Goal: Transaction & Acquisition: Purchase product/service

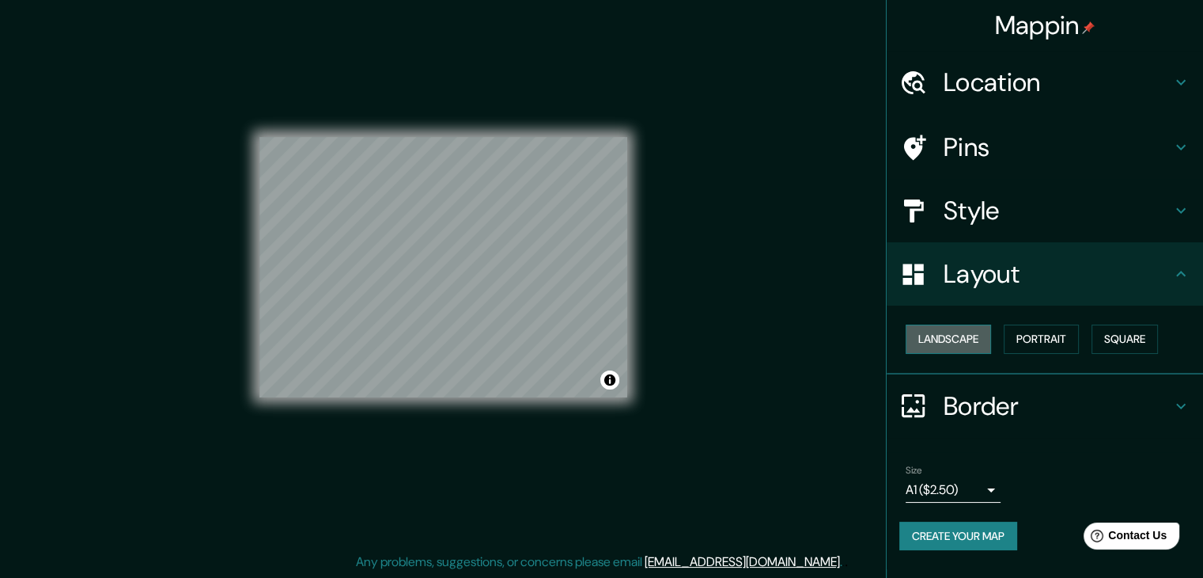
click at [980, 329] on button "Landscape" at bounding box center [948, 338] width 85 height 29
click at [1041, 335] on button "Portrait" at bounding box center [1041, 338] width 75 height 29
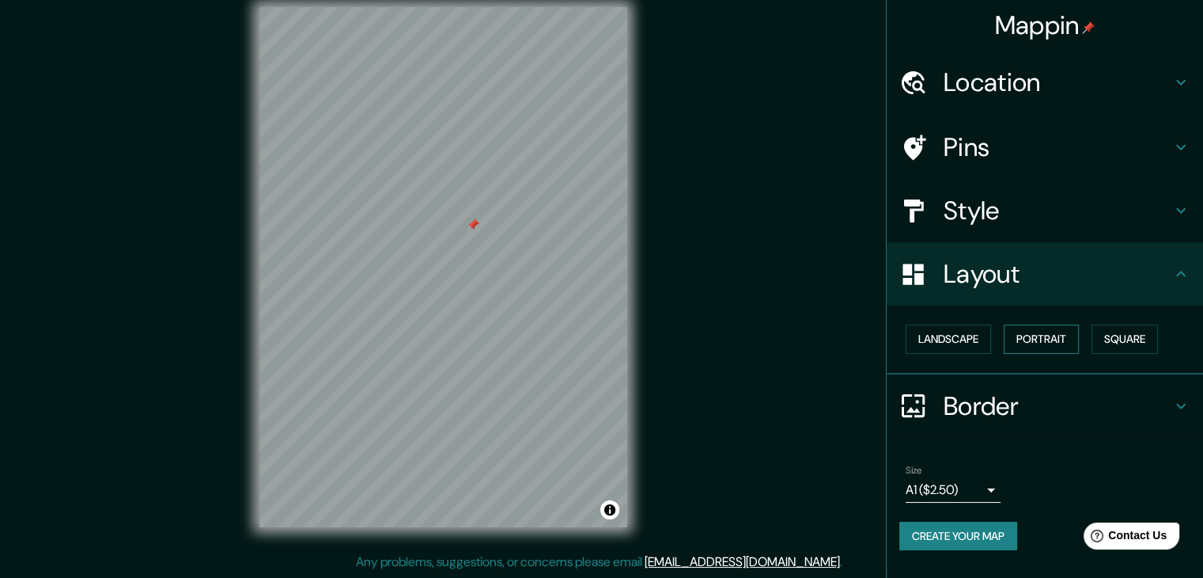
click at [1073, 331] on button "Portrait" at bounding box center [1041, 338] width 75 height 29
click at [1102, 332] on button "Square" at bounding box center [1125, 338] width 66 height 29
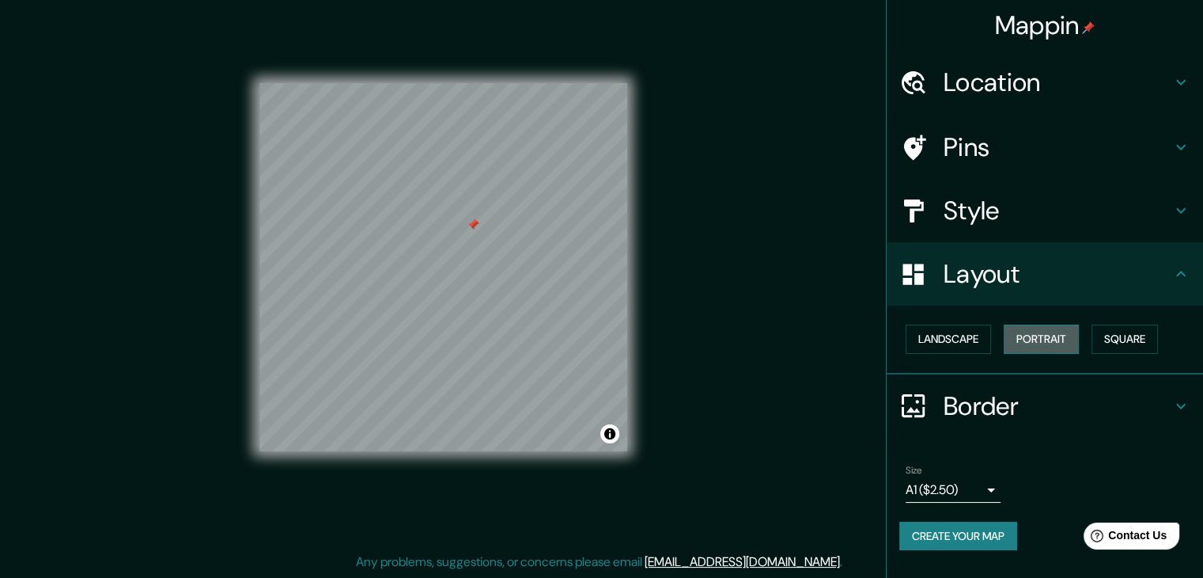
click at [1079, 333] on button "Portrait" at bounding box center [1041, 338] width 75 height 29
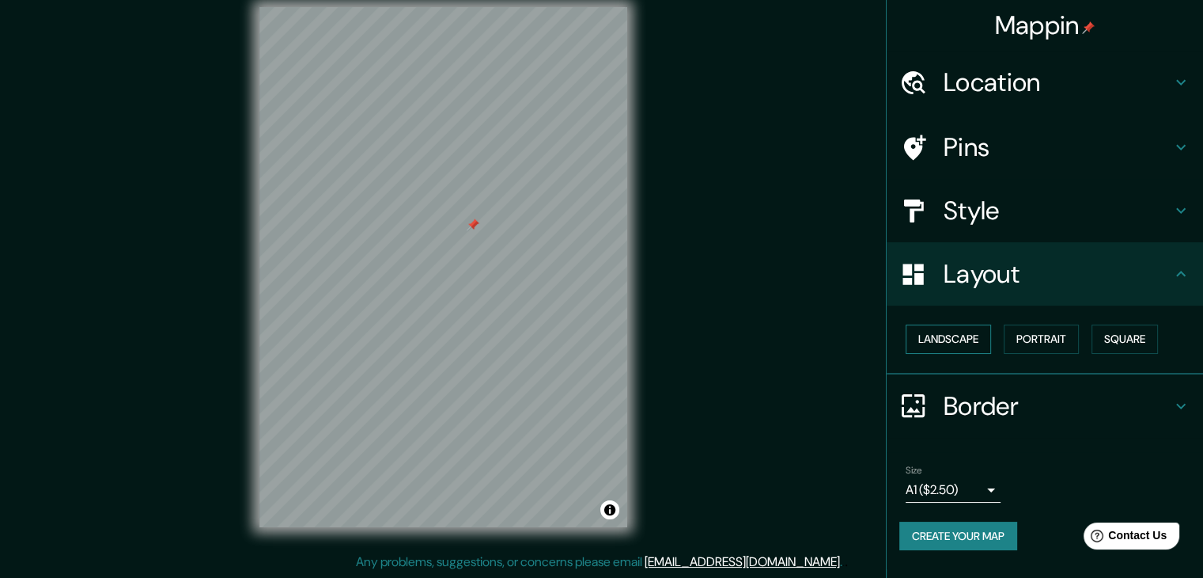
click at [977, 343] on button "Landscape" at bounding box center [948, 338] width 85 height 29
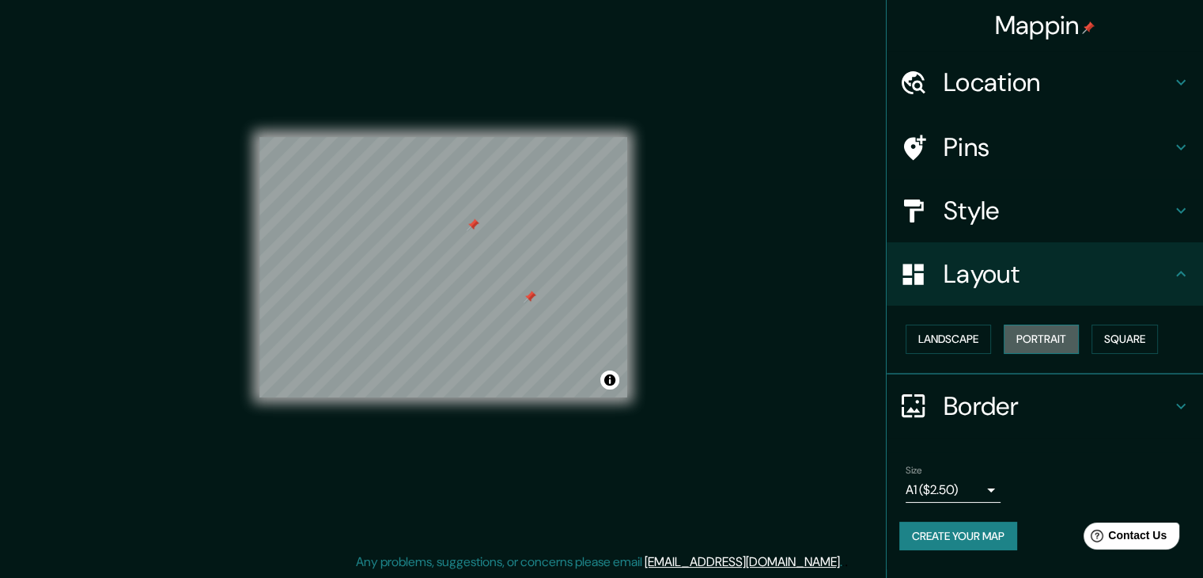
click at [1073, 333] on button "Portrait" at bounding box center [1041, 338] width 75 height 29
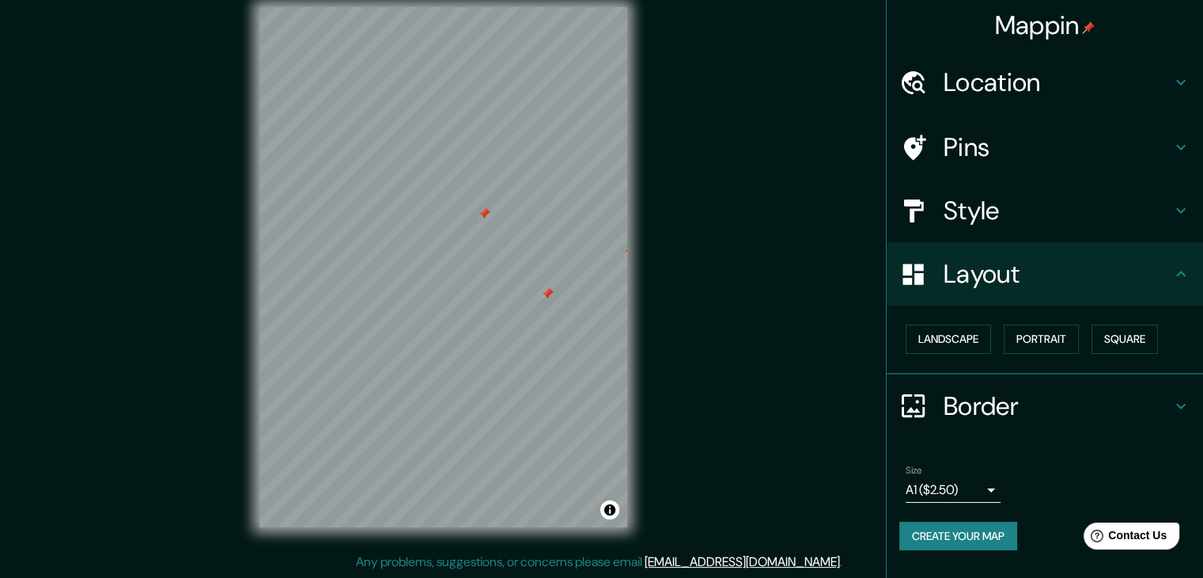
click at [1012, 150] on h4 "Pins" at bounding box center [1058, 147] width 228 height 32
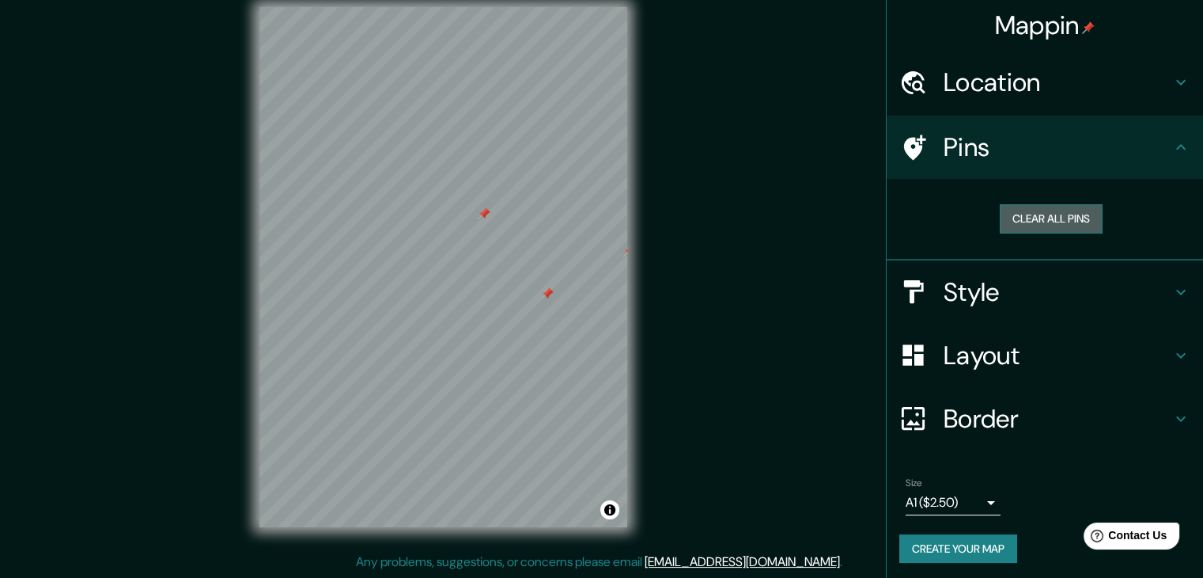
click at [1060, 222] on button "Clear all pins" at bounding box center [1051, 218] width 103 height 29
click at [1036, 210] on button "Clear all pins" at bounding box center [1051, 218] width 103 height 29
click at [1008, 216] on button "Clear all pins" at bounding box center [1051, 218] width 103 height 29
click at [1006, 213] on button "Clear all pins" at bounding box center [1051, 218] width 103 height 29
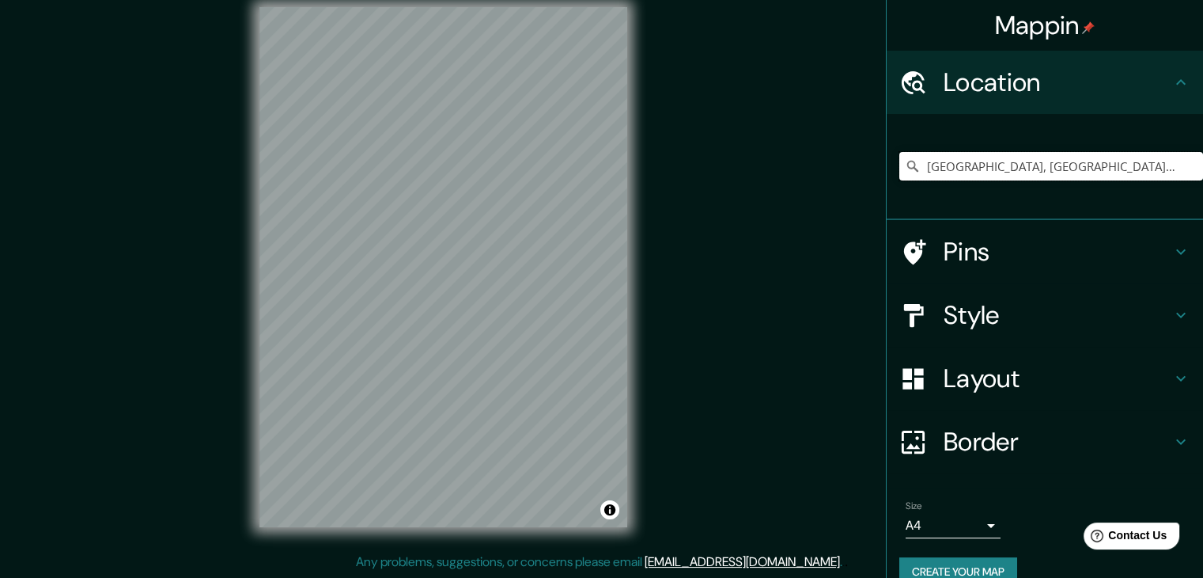
click at [937, 169] on input "[GEOGRAPHIC_DATA], [GEOGRAPHIC_DATA], [GEOGRAPHIC_DATA]" at bounding box center [1052, 166] width 304 height 28
click at [992, 172] on input "[GEOGRAPHIC_DATA], [GEOGRAPHIC_DATA], [GEOGRAPHIC_DATA]" at bounding box center [1052, 166] width 304 height 28
click at [1030, 167] on input "[GEOGRAPHIC_DATA], [GEOGRAPHIC_DATA], [GEOGRAPHIC_DATA]" at bounding box center [1052, 166] width 304 height 28
drag, startPoint x: 1116, startPoint y: 163, endPoint x: 857, endPoint y: 188, distance: 260.7
click at [857, 188] on div "Mappin Location Lima, Provincia de Lima, Perú Pins Style Layout Border Choose a…" at bounding box center [601, 280] width 1203 height 596
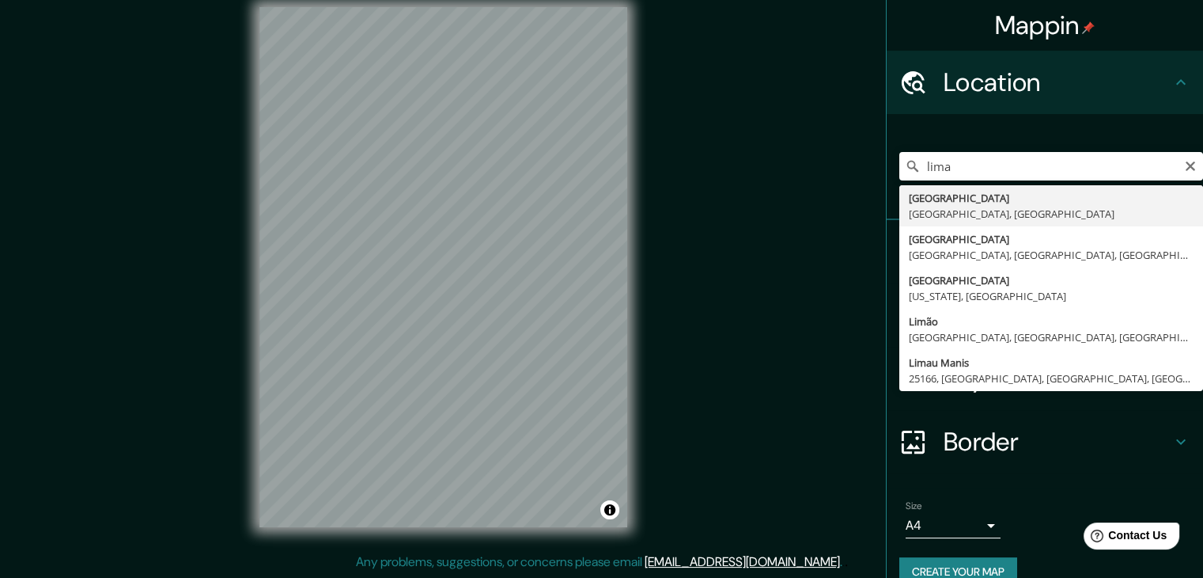
type input "[GEOGRAPHIC_DATA], [GEOGRAPHIC_DATA], [GEOGRAPHIC_DATA]"
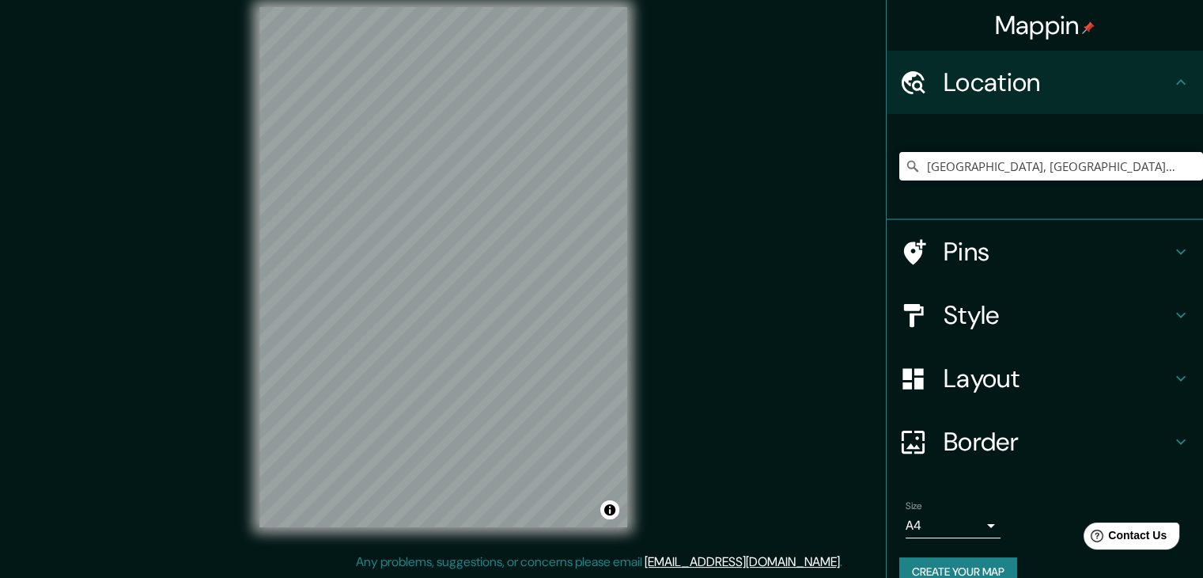
click at [1014, 319] on h4 "Style" at bounding box center [1058, 315] width 228 height 32
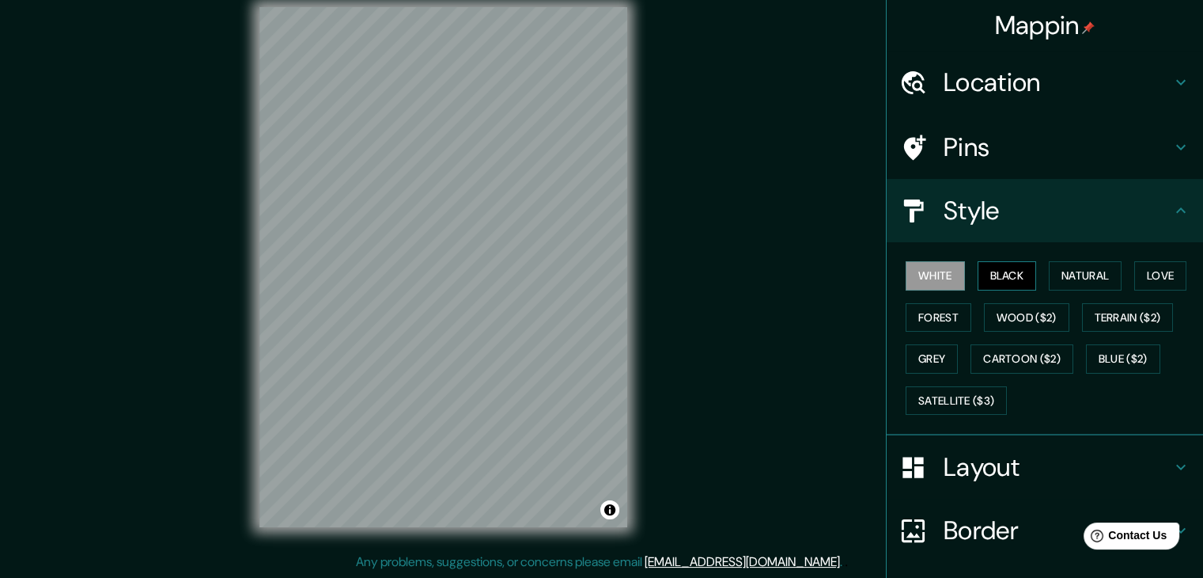
click at [1006, 271] on button "Black" at bounding box center [1007, 275] width 59 height 29
click at [1018, 153] on h4 "Pins" at bounding box center [1058, 147] width 228 height 32
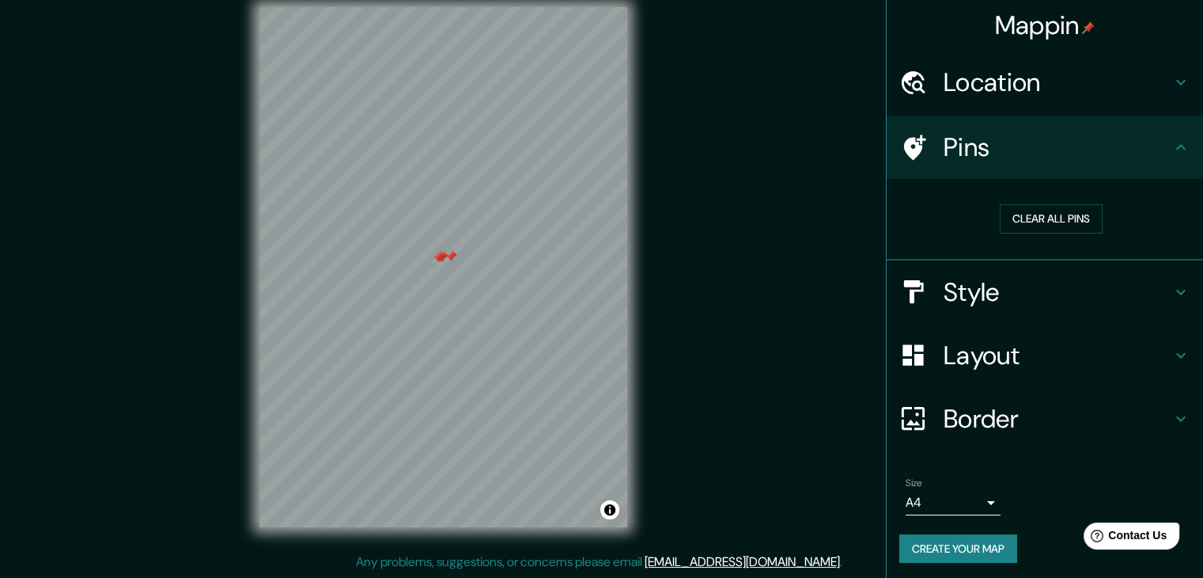
drag, startPoint x: 1022, startPoint y: 222, endPoint x: 998, endPoint y: 233, distance: 26.6
click at [1022, 222] on button "Clear all pins" at bounding box center [1051, 218] width 103 height 29
